Goal: Task Accomplishment & Management: Manage account settings

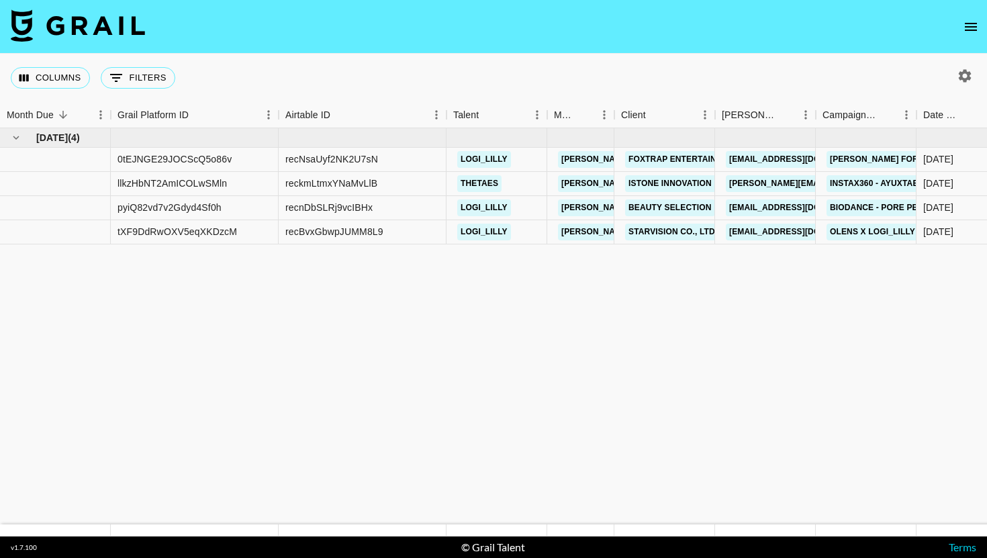
click at [972, 23] on icon "open drawer" at bounding box center [971, 27] width 12 height 8
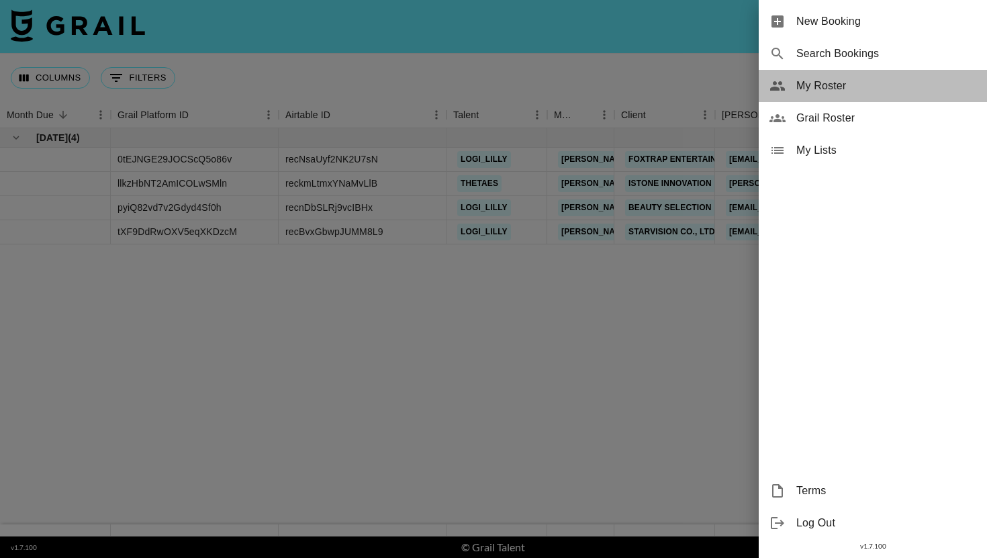
click at [800, 96] on div "My Roster" at bounding box center [873, 86] width 228 height 32
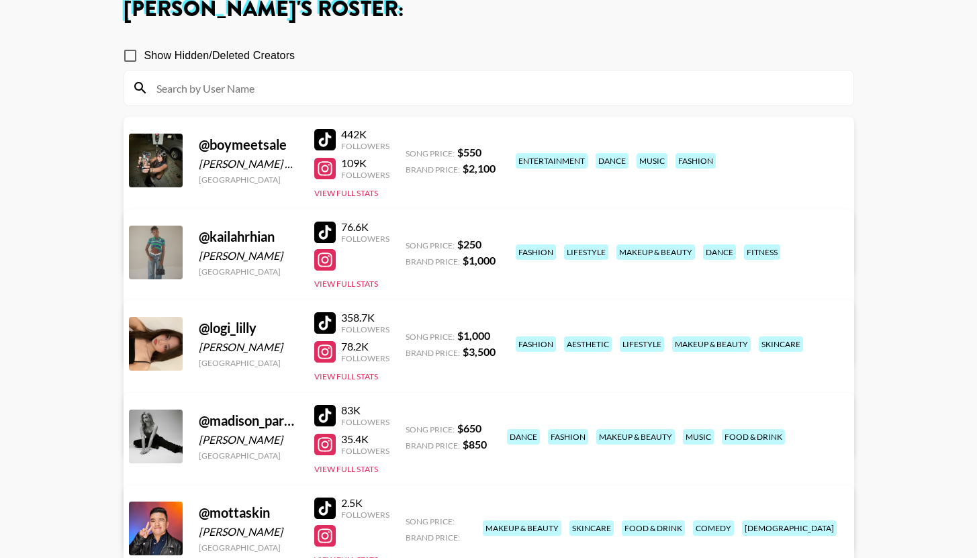
scroll to position [284, 0]
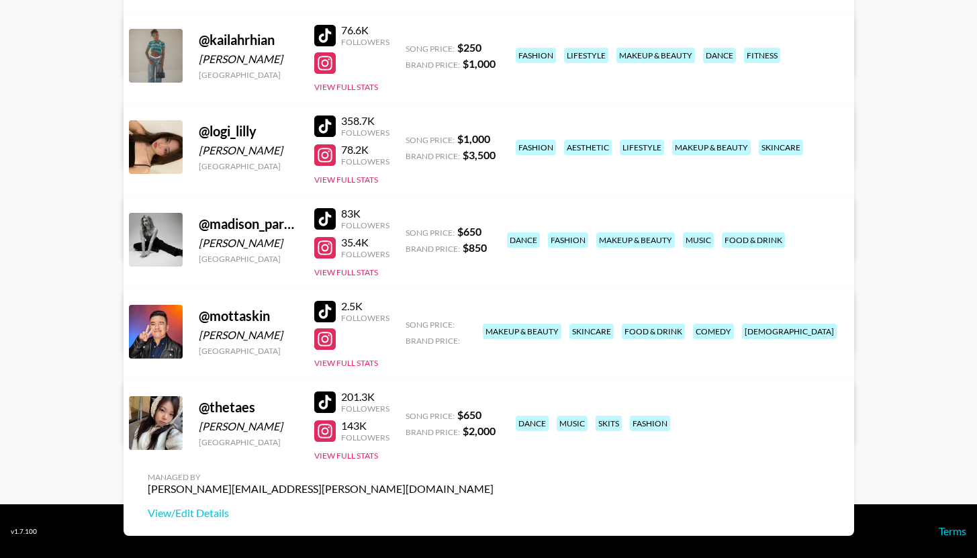
click at [493, 323] on link "View/Edit Details" at bounding box center [321, 329] width 346 height 13
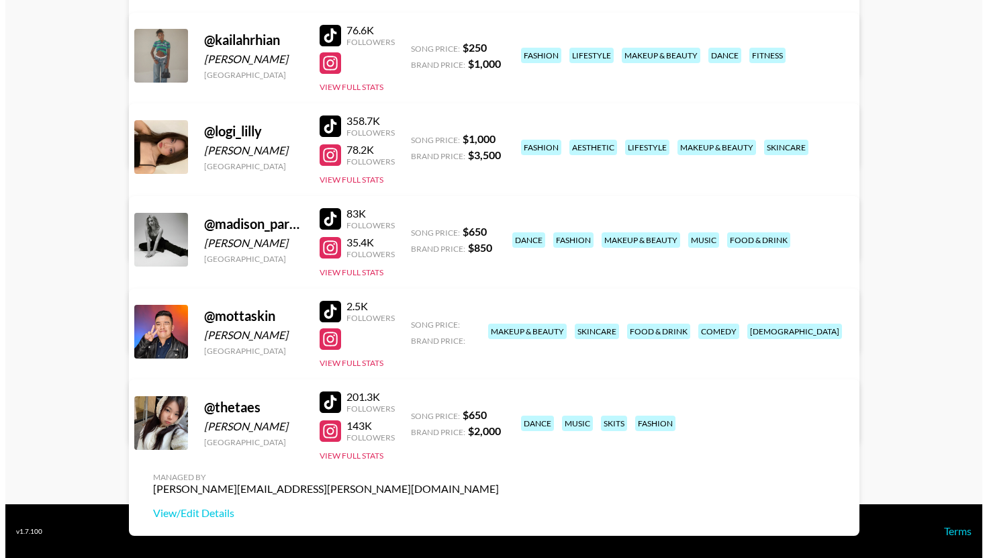
scroll to position [0, 0]
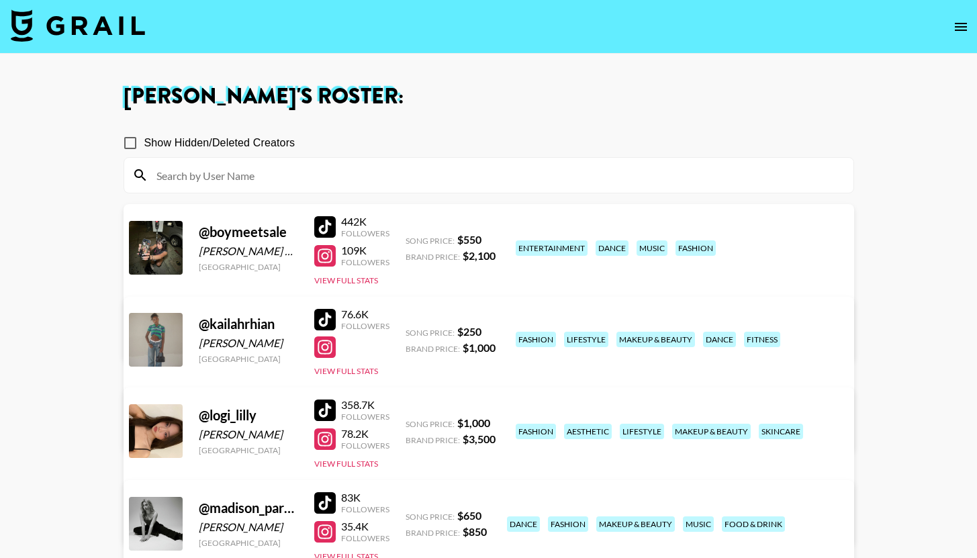
click at [73, 4] on nav at bounding box center [488, 27] width 977 height 54
click at [73, 14] on img at bounding box center [78, 25] width 134 height 32
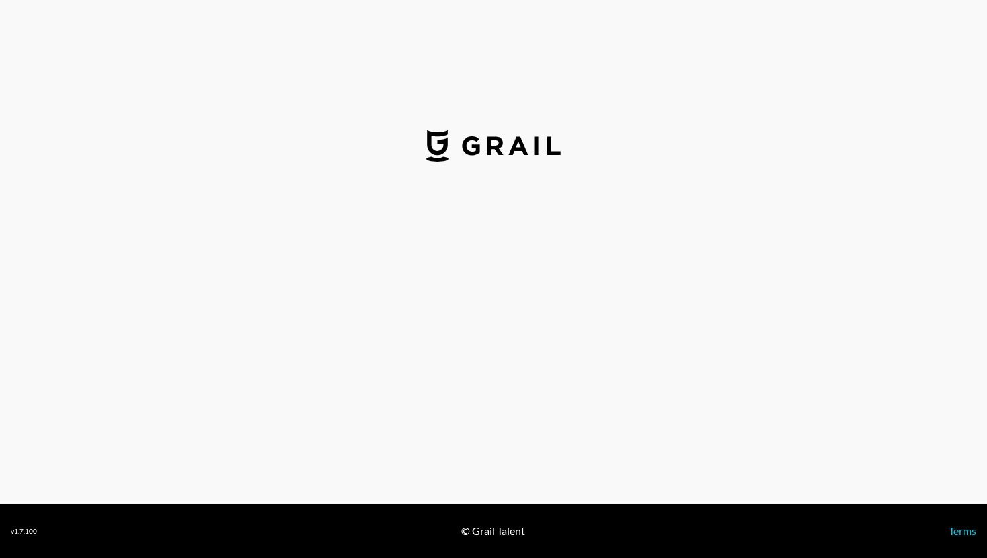
select select "USD"
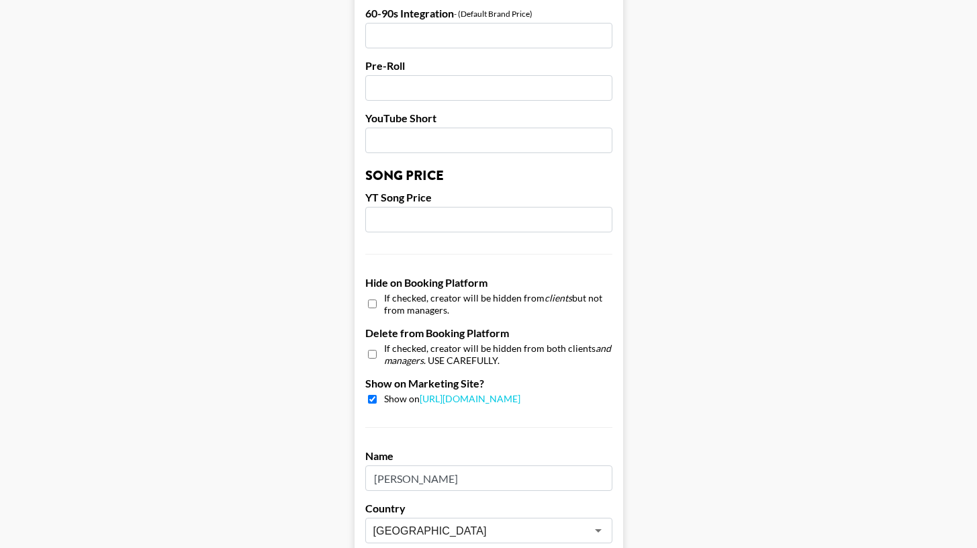
scroll to position [1274, 0]
